Goal: Information Seeking & Learning: Learn about a topic

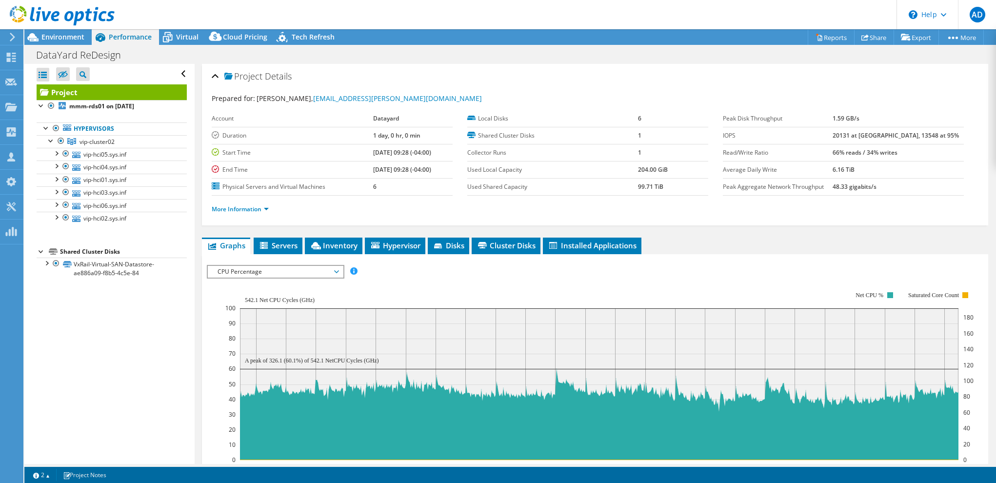
select select "USD"
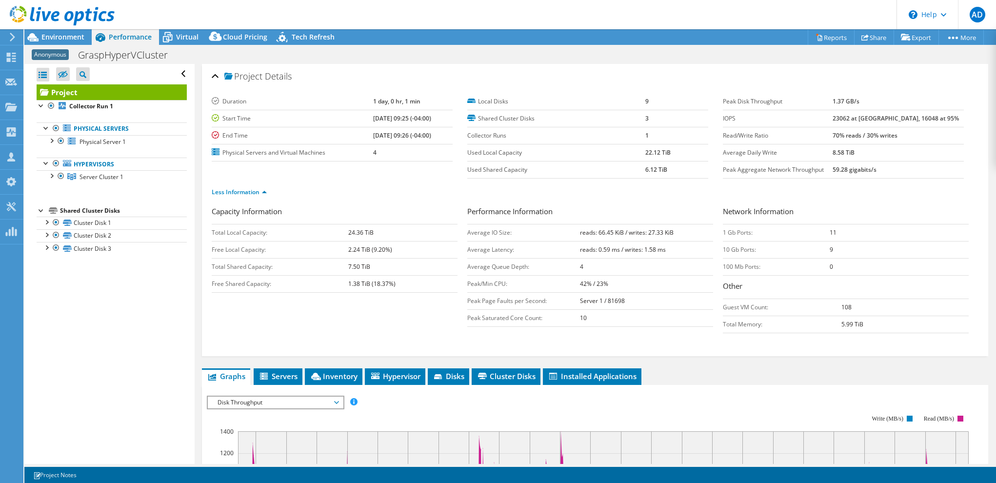
select select "USD"
click at [53, 35] on span "Environment" at bounding box center [62, 36] width 43 height 9
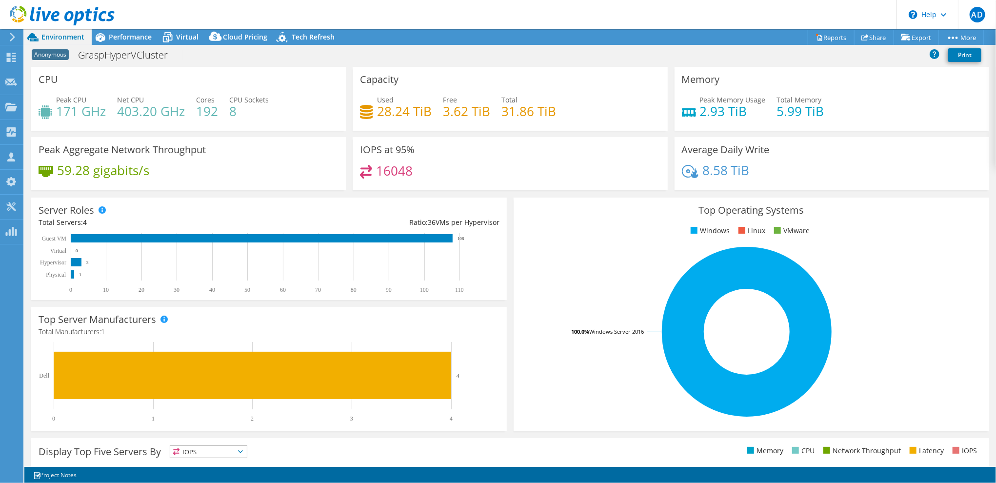
click at [846, 203] on div "Top Operating Systems Windows Linux VMware 100.0% Windows Server 2016" at bounding box center [752, 315] width 476 height 234
click at [722, 219] on div "Top Operating Systems Windows Linux VMware 100.0% Windows Server 2016" at bounding box center [752, 315] width 476 height 234
drag, startPoint x: 671, startPoint y: 242, endPoint x: 671, endPoint y: 235, distance: 7.3
click at [671, 242] on div "Top Operating Systems Windows Linux VMware 100.0% Windows Server 2016" at bounding box center [752, 315] width 476 height 234
